Goal: Transaction & Acquisition: Purchase product/service

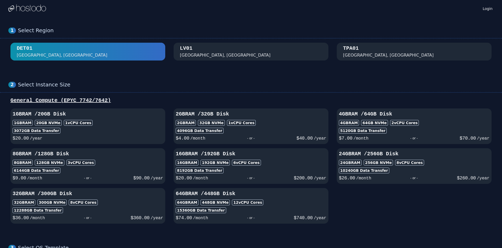
click at [142, 129] on div "3072 GB Data Transfer" at bounding box center [88, 131] width 151 height 6
select select
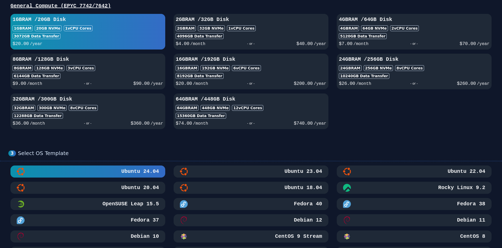
scroll to position [107, 0]
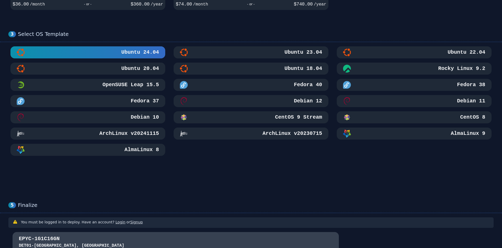
select select
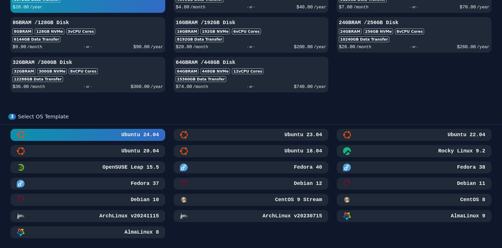
scroll to position [0, 0]
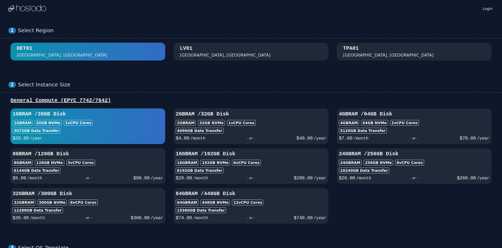
select select
